Goal: Use online tool/utility: Utilize a website feature to perform a specific function

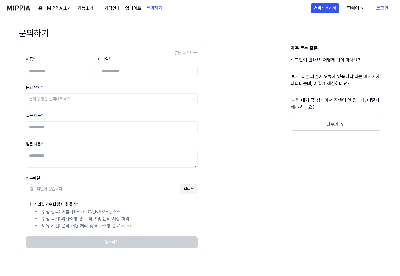
click at [22, 7] on img at bounding box center [18, 8] width 23 height 16
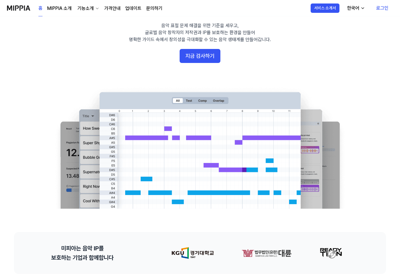
scroll to position [87, 0]
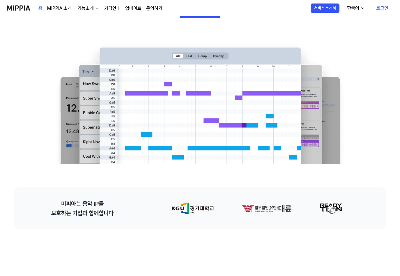
click at [61, 7] on link "MIPPIA 소개" at bounding box center [59, 8] width 24 height 7
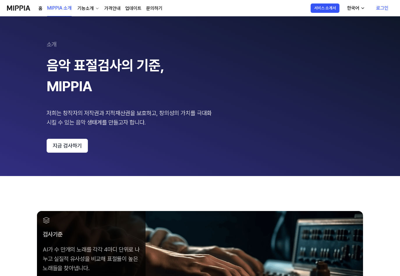
click at [17, 5] on img at bounding box center [18, 8] width 23 height 16
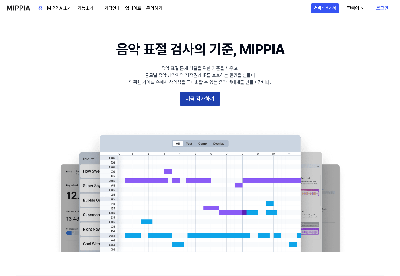
click at [203, 99] on button "지금 검사하기" at bounding box center [200, 99] width 41 height 14
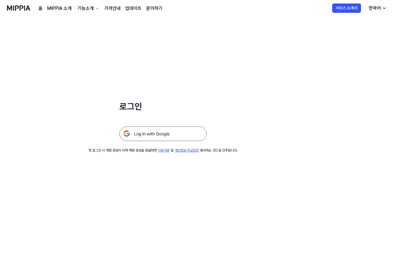
click at [164, 131] on img at bounding box center [162, 133] width 87 height 15
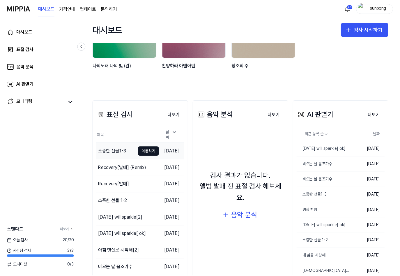
scroll to position [58, 0]
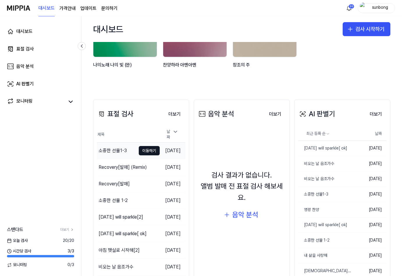
click at [112, 147] on div "소중한 선물1-3" at bounding box center [113, 150] width 28 height 7
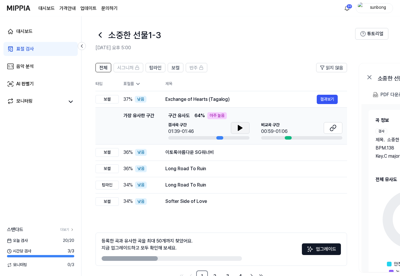
click at [241, 128] on icon at bounding box center [240, 127] width 4 height 5
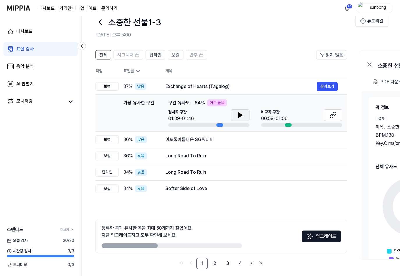
scroll to position [18, 0]
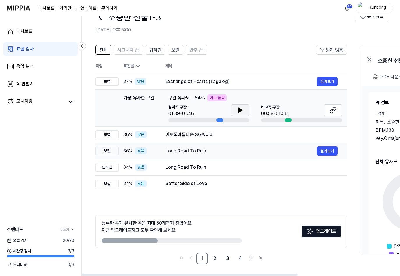
drag, startPoint x: 326, startPoint y: 136, endPoint x: 311, endPoint y: 139, distance: 15.7
click at [0, 0] on button "결과보기" at bounding box center [0, 0] width 0 height 0
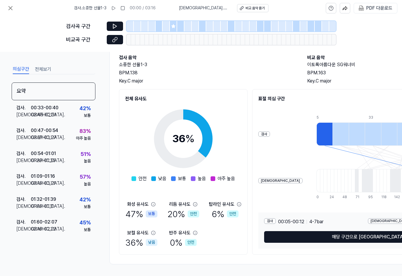
scroll to position [35, 0]
click at [114, 24] on icon at bounding box center [115, 26] width 6 height 6
click at [115, 25] on icon at bounding box center [114, 26] width 3 height 4
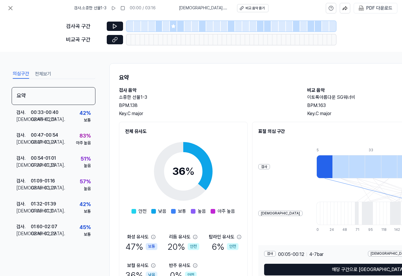
scroll to position [0, 0]
click at [11, 9] on icon at bounding box center [10, 7] width 3 height 3
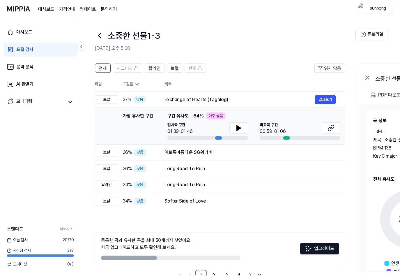
scroll to position [18, 0]
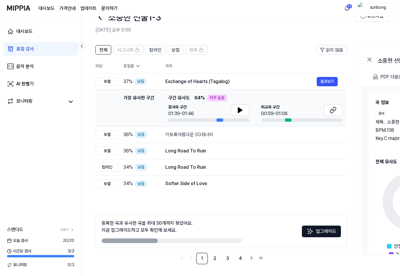
click at [23, 49] on div "표절 검사" at bounding box center [24, 48] width 17 height 7
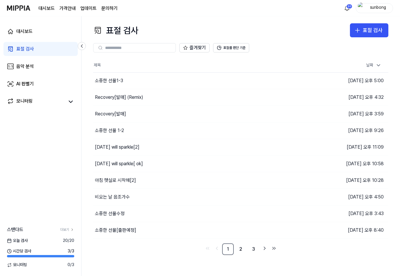
scroll to position [0, 0]
click at [114, 114] on div "Recovery[발매]" at bounding box center [110, 113] width 31 height 7
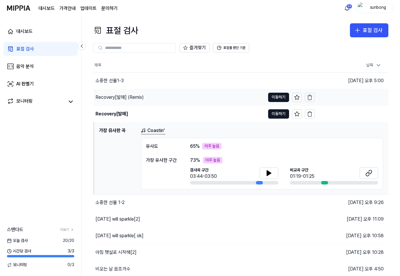
click at [117, 96] on div "Recovery[발매] (Remix)" at bounding box center [119, 97] width 48 height 7
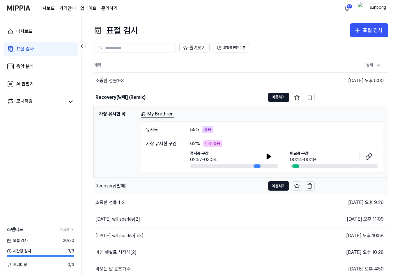
click at [108, 185] on div "Recovery[발매]" at bounding box center [110, 185] width 31 height 7
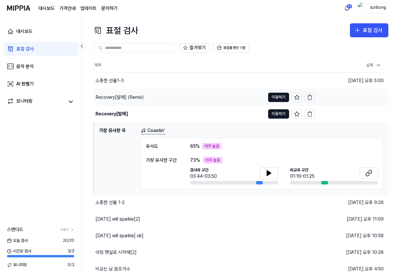
click at [111, 98] on div "Recovery[발매] (Remix)" at bounding box center [119, 97] width 48 height 7
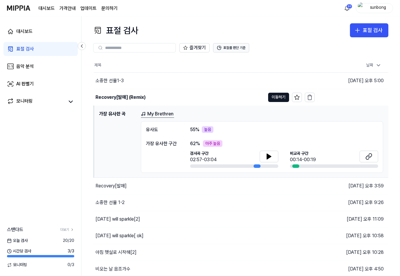
drag, startPoint x: 235, startPoint y: 46, endPoint x: 240, endPoint y: 47, distance: 5.0
click at [235, 46] on button "표절률 판단 기준" at bounding box center [231, 47] width 36 height 9
click at [235, 47] on button "표절률 판단 기준" at bounding box center [231, 47] width 36 height 9
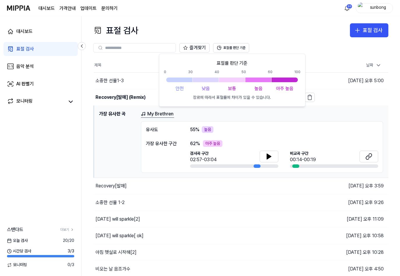
click at [286, 24] on div "표절 검사 표절 검사" at bounding box center [240, 30] width 295 height 14
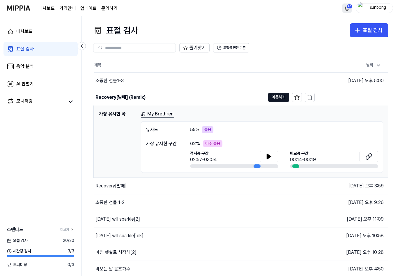
click at [347, 8] on html "대시보드 가격안내 업데이트 문의하기 20 sunbong 대시보드 표절 검사 음악 분석 AI 판별기 모니터링 스탠다드 더보기 오늘 검사 20 /…" at bounding box center [200, 138] width 400 height 276
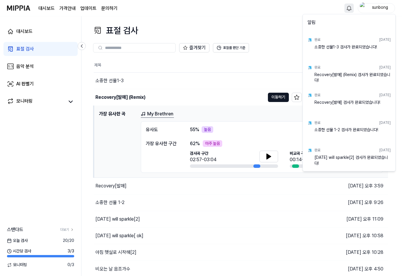
click at [251, 13] on html "대시보드 가격안내 업데이트 문의하기 sunbong 대시보드 표절 검사 음악 분석 AI 판별기 모니터링 스탠다드 더보기 오늘 검사 20 / 20…" at bounding box center [201, 138] width 402 height 276
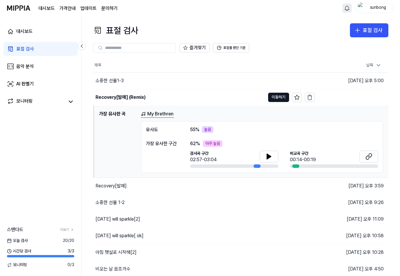
click at [292, 15] on div "대시보드 가격안내 업데이트 문의하기 sunbong" at bounding box center [200, 8] width 386 height 16
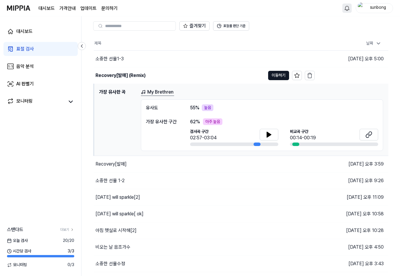
scroll to position [51, 0]
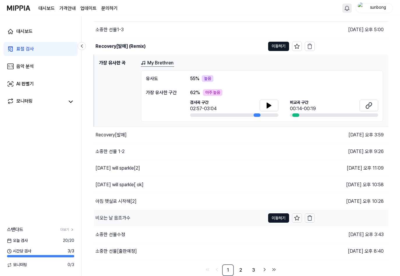
click at [115, 219] on div "비오는 날 음조가수" at bounding box center [112, 217] width 35 height 7
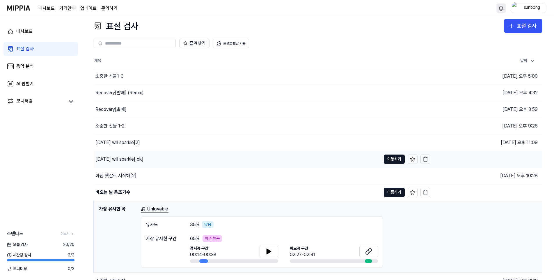
scroll to position [47, 0]
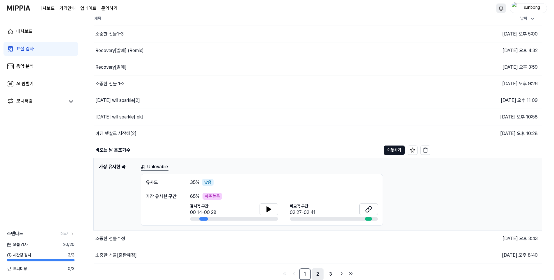
click at [319, 272] on link "2" at bounding box center [318, 274] width 12 height 12
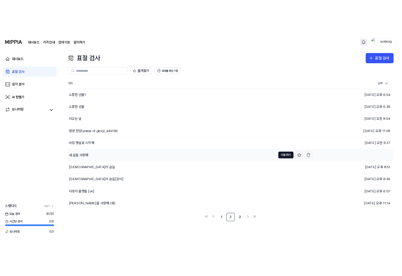
scroll to position [0, 0]
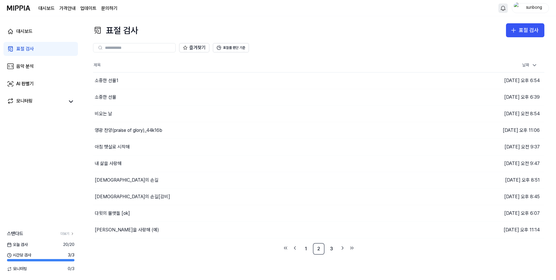
drag, startPoint x: 28, startPoint y: 54, endPoint x: 51, endPoint y: 53, distance: 23.6
click at [28, 54] on link "표절 검사" at bounding box center [40, 49] width 74 height 14
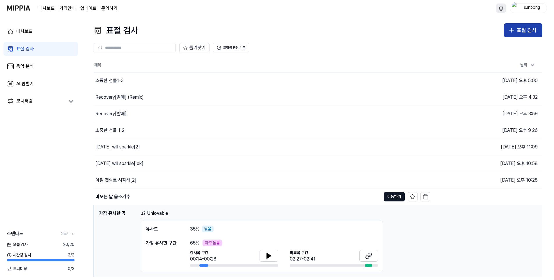
click at [402, 28] on div "표절 검사" at bounding box center [527, 30] width 20 height 8
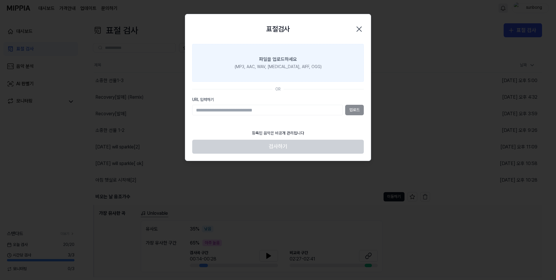
click at [282, 62] on div "파일을 업로드하세요" at bounding box center [278, 59] width 38 height 7
click at [0, 0] on input "파일을 업로드하세요 (MP3, AAC, WAV, FLAC, AIFF, OGG)" at bounding box center [0, 0] width 0 height 0
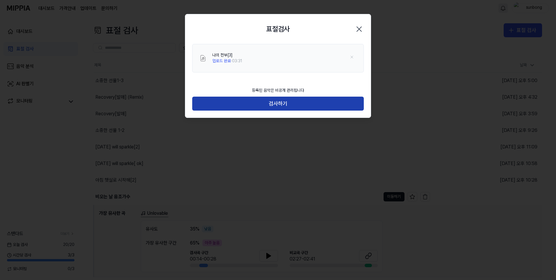
click at [283, 103] on button "검사하기" at bounding box center [278, 104] width 172 height 14
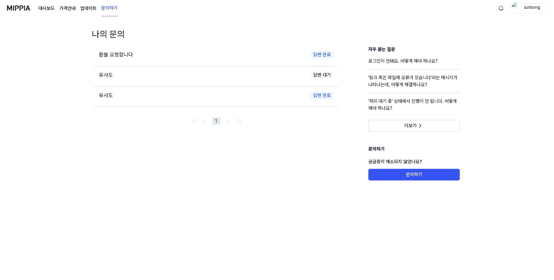
drag, startPoint x: 46, startPoint y: 6, endPoint x: 47, endPoint y: 9, distance: 3.0
click at [46, 6] on link "대시보드" at bounding box center [46, 8] width 16 height 7
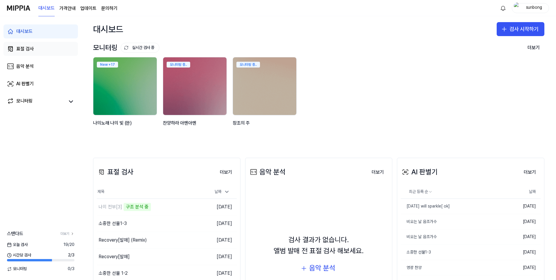
click at [18, 46] on div "표절 검사" at bounding box center [24, 48] width 17 height 7
